Goal: Information Seeking & Learning: Check status

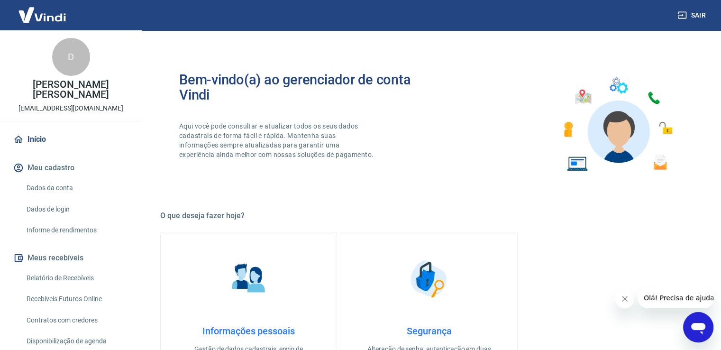
click at [45, 141] on link "Início" at bounding box center [70, 139] width 119 height 21
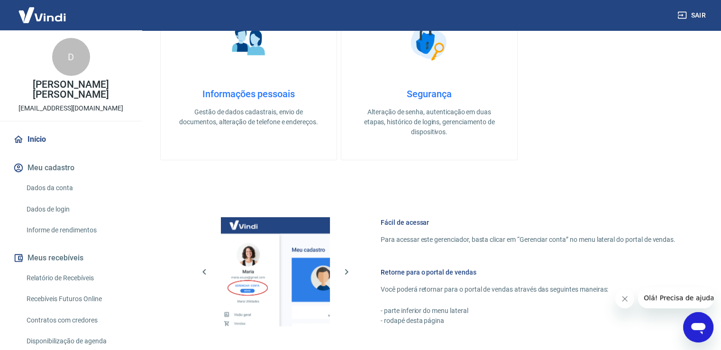
scroll to position [398, 0]
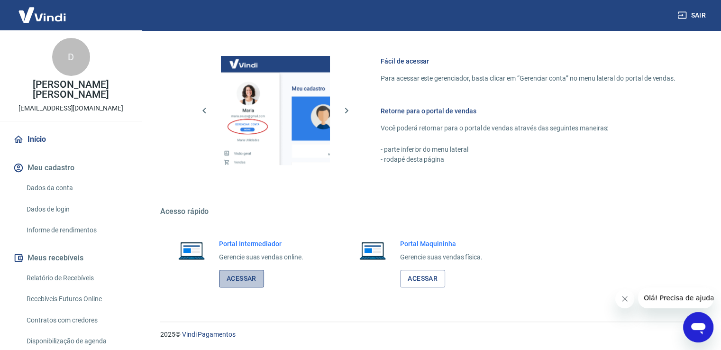
click at [247, 277] on link "Acessar" at bounding box center [241, 279] width 45 height 18
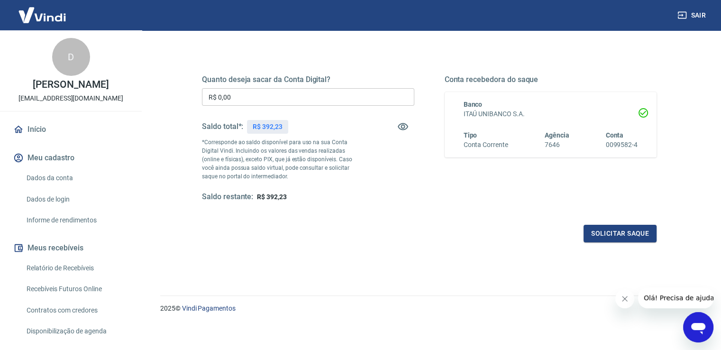
scroll to position [119, 0]
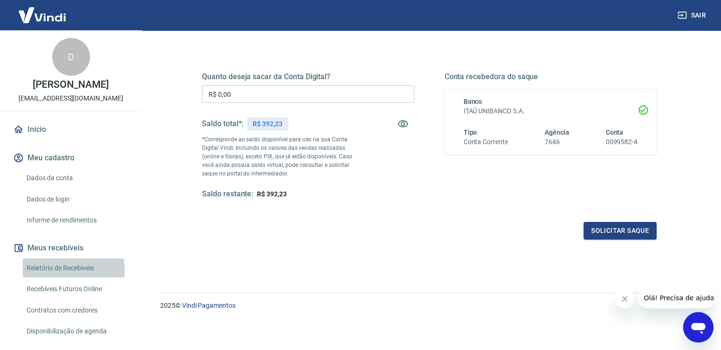
click at [50, 278] on link "Relatório de Recebíveis" at bounding box center [77, 267] width 108 height 19
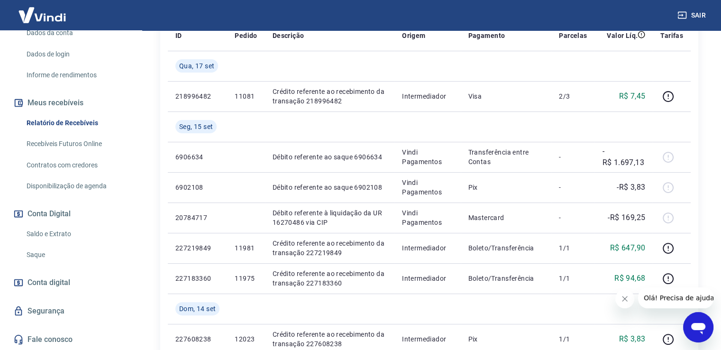
scroll to position [155, 0]
click at [68, 234] on link "Saldo e Extrato" at bounding box center [77, 233] width 108 height 19
